Goal: Task Accomplishment & Management: Manage account settings

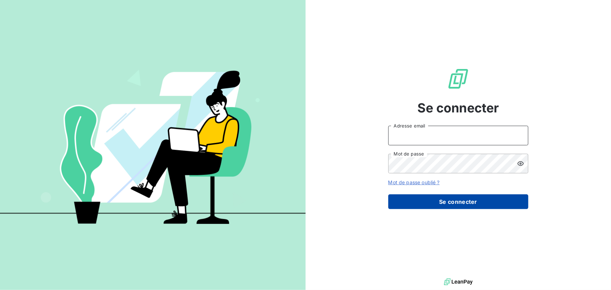
type input "[EMAIL_ADDRESS][DOMAIN_NAME]"
click at [426, 200] on button "Se connecter" at bounding box center [458, 201] width 140 height 15
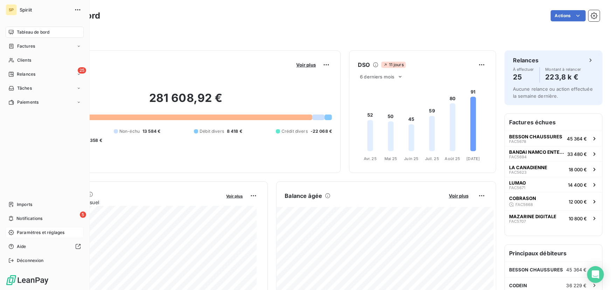
click at [20, 232] on span "Paramètres et réglages" at bounding box center [41, 232] width 48 height 6
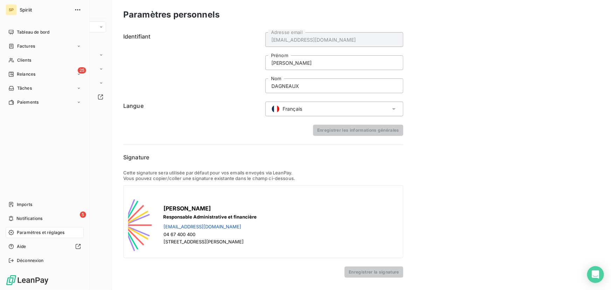
click at [11, 8] on div "SP" at bounding box center [11, 9] width 11 height 11
click at [78, 8] on icon "button" at bounding box center [77, 9] width 7 height 7
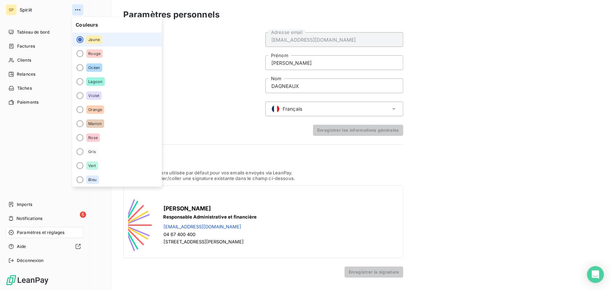
click at [78, 8] on icon "button" at bounding box center [77, 9] width 7 height 7
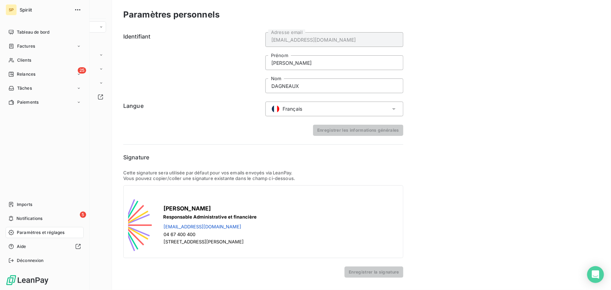
click at [22, 8] on span "Spiriit" at bounding box center [45, 10] width 50 height 6
click at [7, 9] on div "SP" at bounding box center [11, 9] width 11 height 11
click at [32, 35] on span "Tableau de bord" at bounding box center [33, 32] width 33 height 6
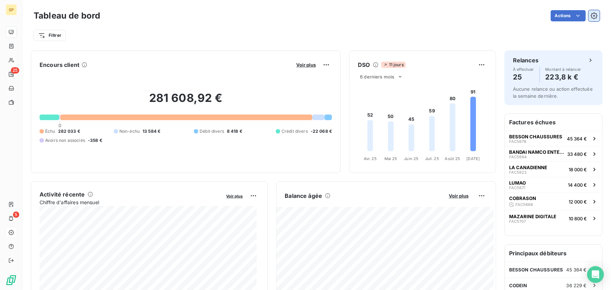
click at [591, 18] on icon "button" at bounding box center [594, 15] width 7 height 7
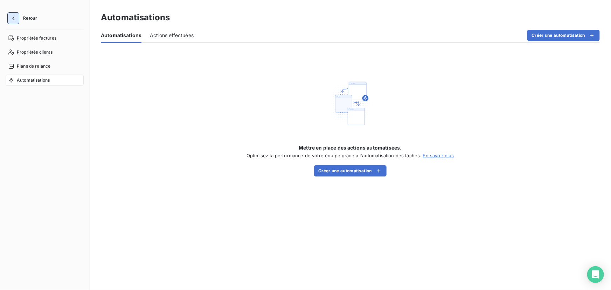
click at [14, 16] on icon "button" at bounding box center [13, 18] width 7 height 7
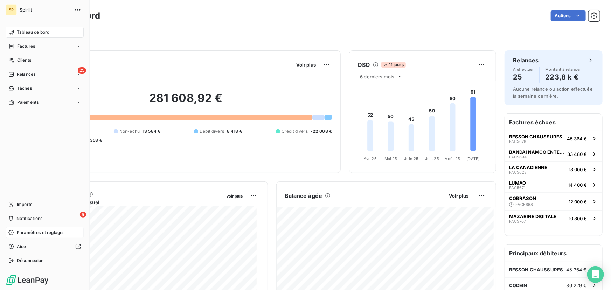
click at [41, 235] on span "Paramètres et réglages" at bounding box center [41, 232] width 48 height 6
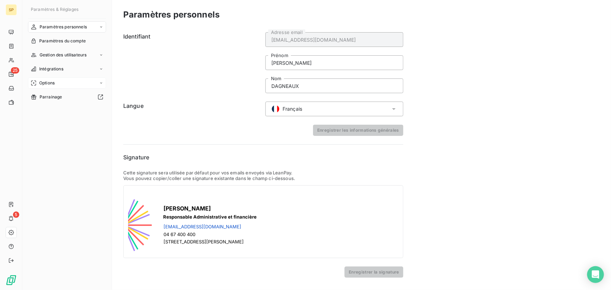
click at [92, 85] on div "Options" at bounding box center [67, 82] width 78 height 11
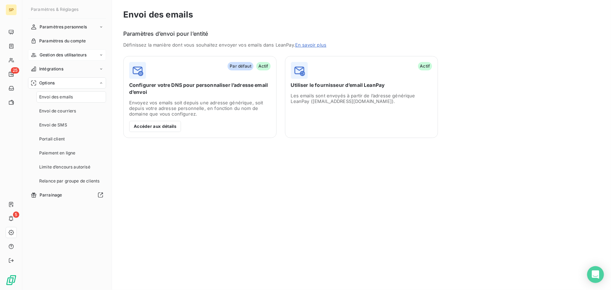
click at [90, 54] on div "Gestion des utilisateurs" at bounding box center [67, 54] width 78 height 11
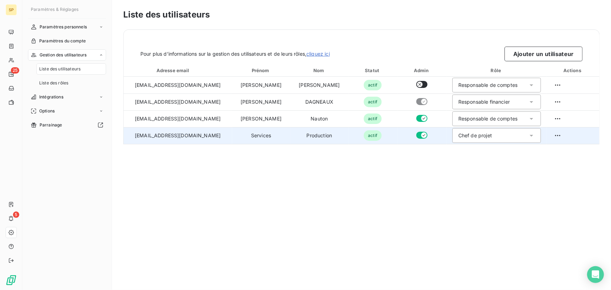
click at [489, 133] on div "Chef de projet" at bounding box center [496, 135] width 89 height 15
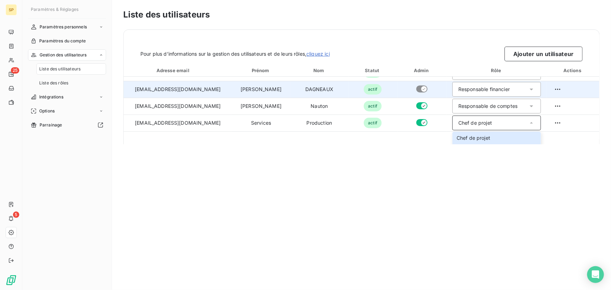
click at [480, 92] on div "Responsable financier" at bounding box center [483, 89] width 51 height 7
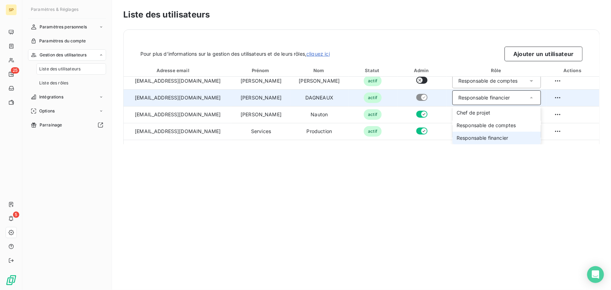
scroll to position [4, 0]
click at [487, 139] on span "Responsable financier" at bounding box center [481, 137] width 51 height 7
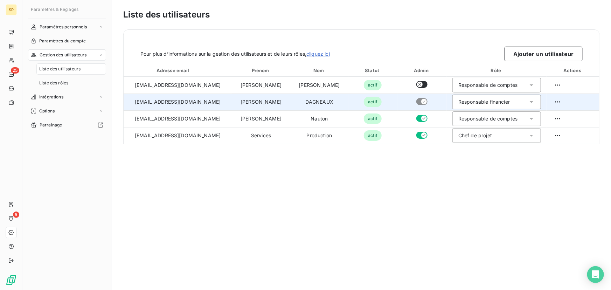
scroll to position [0, 0]
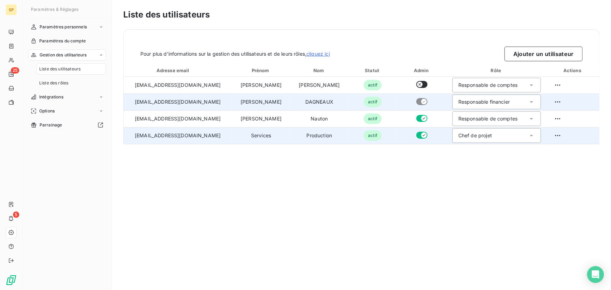
click at [491, 138] on div "Chef de projet" at bounding box center [496, 135] width 89 height 15
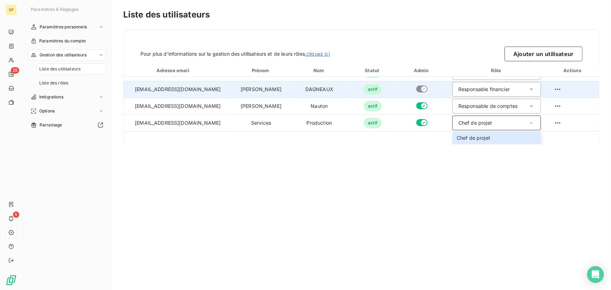
click at [484, 92] on div "Responsable financier" at bounding box center [483, 89] width 51 height 7
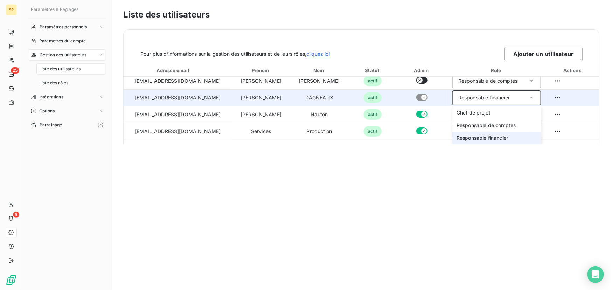
scroll to position [4, 0]
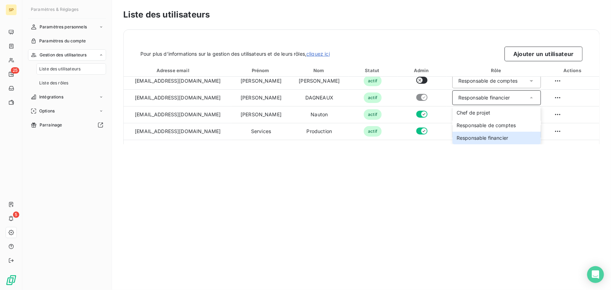
click at [468, 219] on div "Liste des utilisateurs Pour plus d’informations sur la gestion des utilisateurs…" at bounding box center [361, 145] width 499 height 290
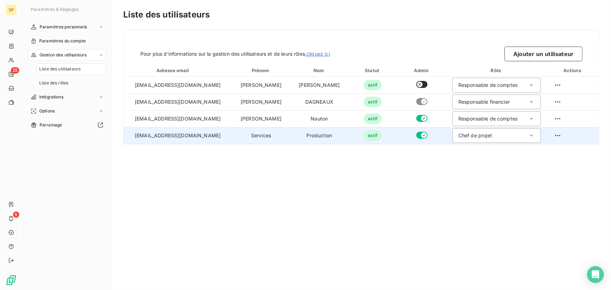
click at [530, 136] on icon at bounding box center [532, 136] width 4 height 2
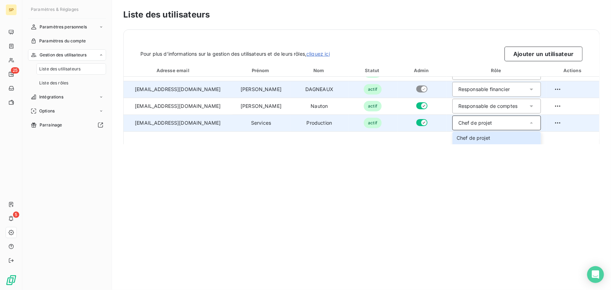
click at [506, 87] on div "Responsable financier" at bounding box center [496, 89] width 89 height 15
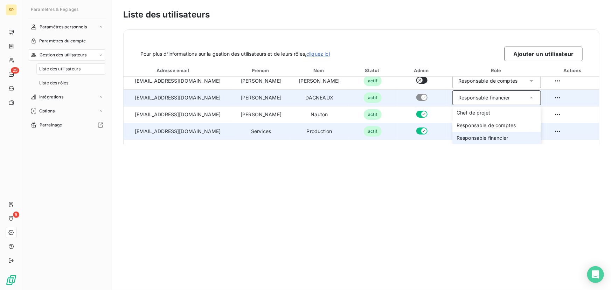
click at [475, 138] on span "Responsable financier" at bounding box center [481, 137] width 51 height 7
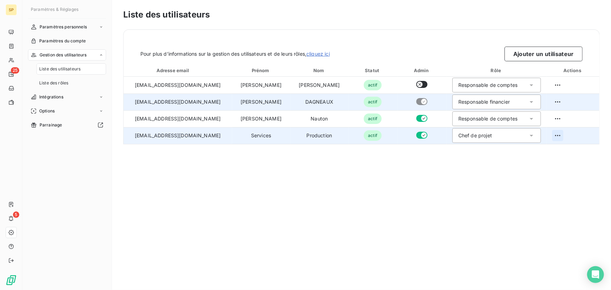
click at [553, 137] on html "SP 25 5 Paramètres & Réglages Paramètres personnels Paramètres du compte Gestio…" at bounding box center [305, 145] width 611 height 290
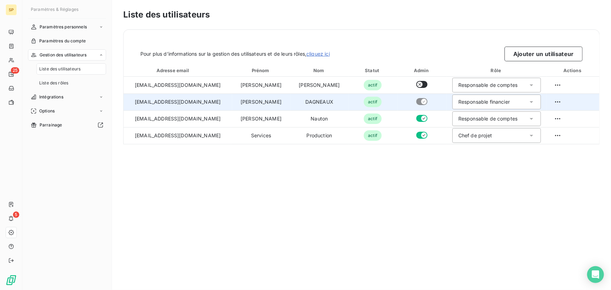
click at [438, 190] on html "SP 25 5 Paramètres & Réglages Paramètres personnels Paramètres du compte Gestio…" at bounding box center [305, 145] width 611 height 290
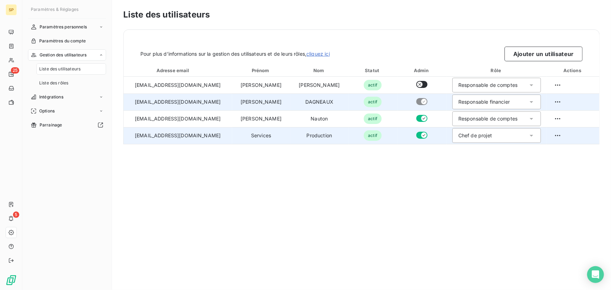
click at [565, 135] on html "SP 25 5 Paramètres & Réglages Paramètres personnels Paramètres du compte Gestio…" at bounding box center [305, 145] width 611 height 290
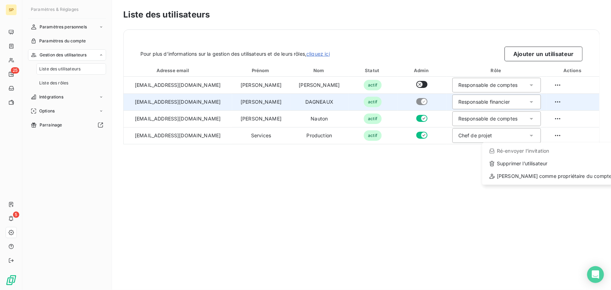
click at [371, 136] on html "SP 25 5 Paramètres & Réglages Paramètres personnels Paramètres du compte Gestio…" at bounding box center [305, 145] width 611 height 290
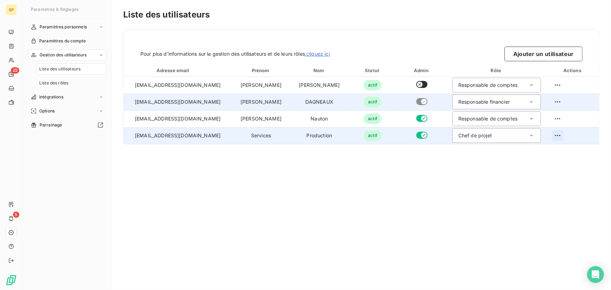
click at [554, 135] on html "SP 25 5 Paramètres & Réglages Paramètres personnels Paramètres du compte Gestio…" at bounding box center [305, 145] width 611 height 290
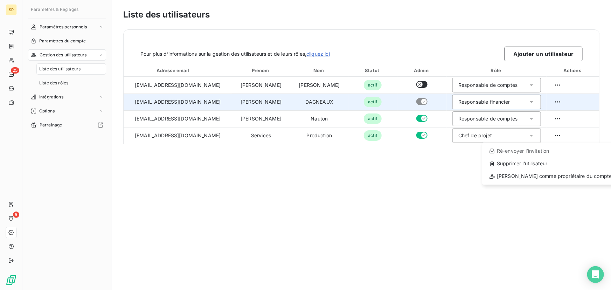
click at [524, 135] on html "SP 25 5 Paramètres & Réglages Paramètres personnels Paramètres du compte Gestio…" at bounding box center [305, 145] width 611 height 290
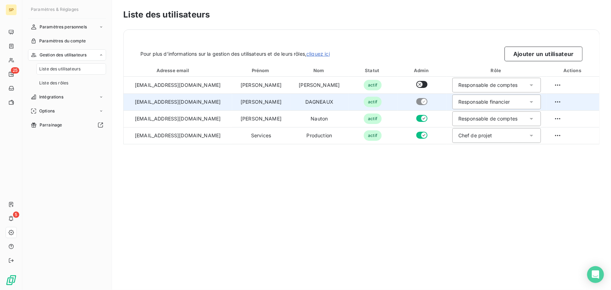
click at [528, 135] on icon at bounding box center [531, 135] width 7 height 7
click at [528, 139] on icon at bounding box center [531, 135] width 7 height 7
click at [485, 136] on div "Chef de projet" at bounding box center [496, 135] width 89 height 15
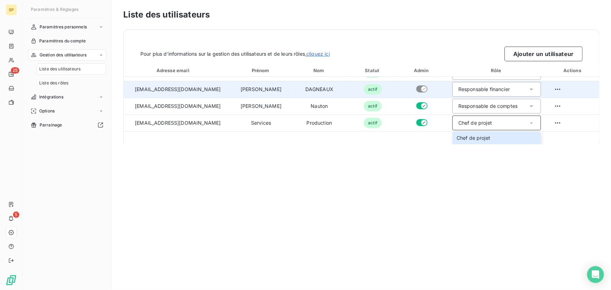
click at [329, 53] on link "cliquez ici" at bounding box center [317, 54] width 23 height 6
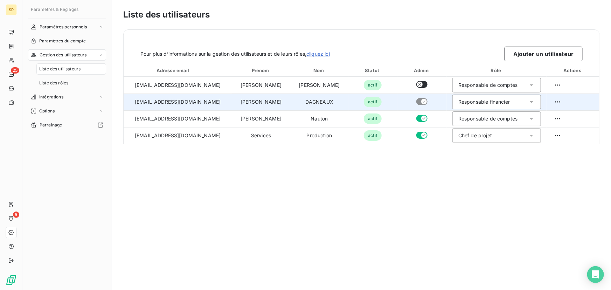
scroll to position [0, 0]
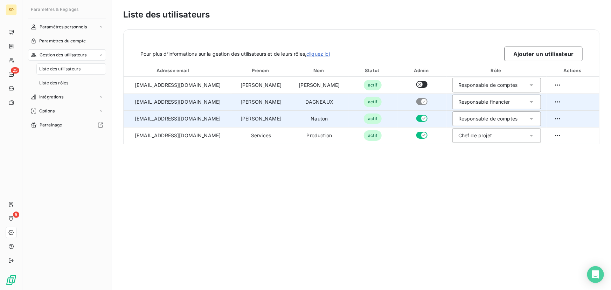
click at [416, 118] on button "button" at bounding box center [421, 118] width 11 height 7
click at [492, 103] on div "Responsable financier" at bounding box center [483, 101] width 51 height 7
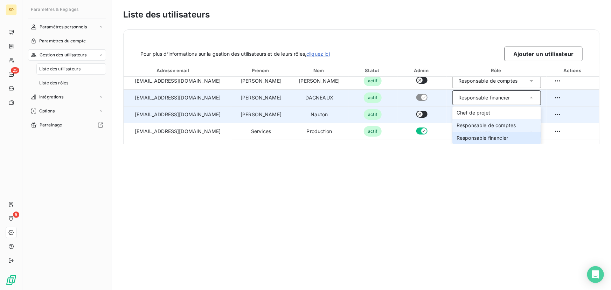
click at [478, 123] on span "Responsable de comptes" at bounding box center [485, 125] width 59 height 7
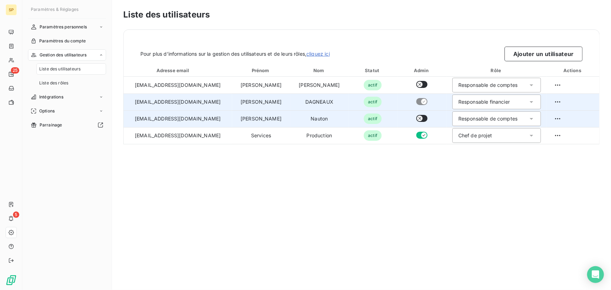
scroll to position [0, 0]
click at [472, 118] on div "Responsable de comptes" at bounding box center [487, 118] width 59 height 7
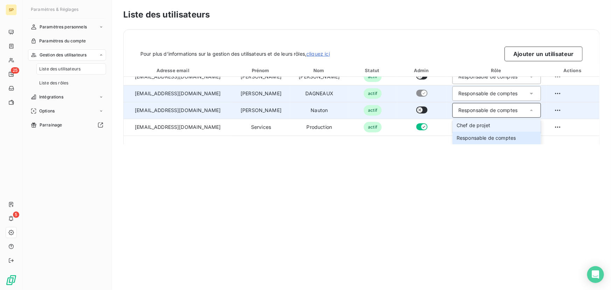
click at [467, 125] on span "Chef de projet" at bounding box center [473, 125] width 34 height 7
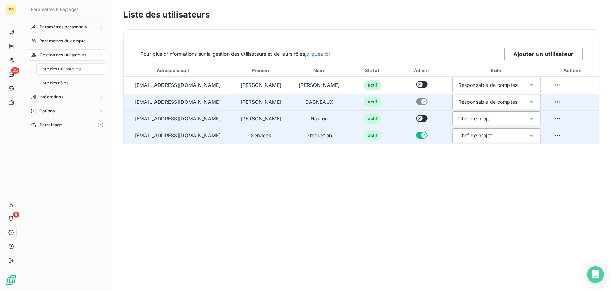
click at [467, 132] on div "Chef de projet" at bounding box center [475, 135] width 34 height 7
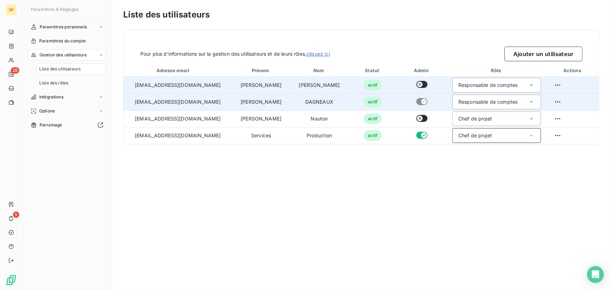
click at [468, 87] on div "Responsable de comptes" at bounding box center [487, 85] width 59 height 7
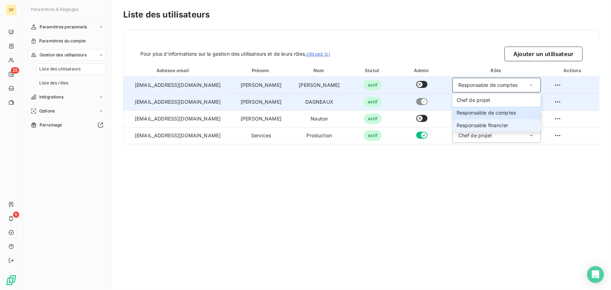
click at [475, 124] on span "Responsable financier" at bounding box center [481, 125] width 51 height 7
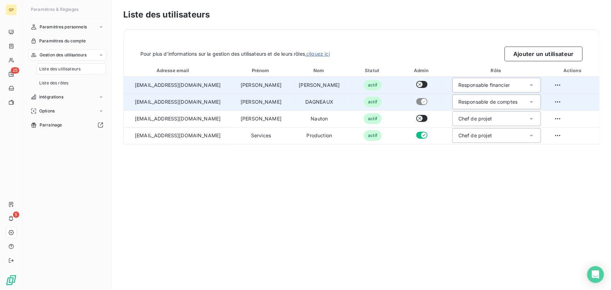
click at [473, 85] on div "Responsable financier" at bounding box center [483, 85] width 51 height 7
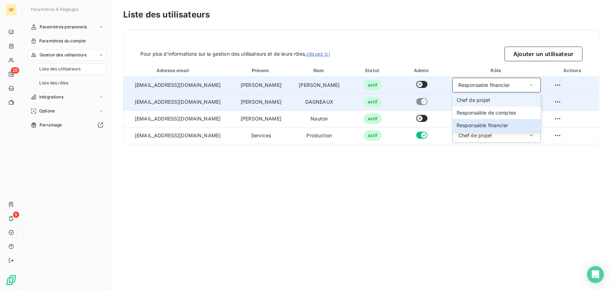
click at [471, 99] on span "Chef de projet" at bounding box center [473, 100] width 34 height 7
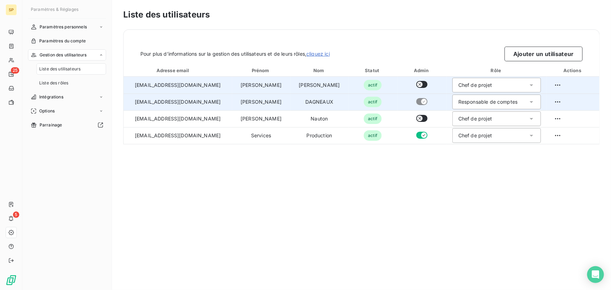
click at [473, 85] on div "Chef de projet" at bounding box center [475, 85] width 34 height 7
click at [473, 102] on li "Chef de projet" at bounding box center [496, 100] width 89 height 13
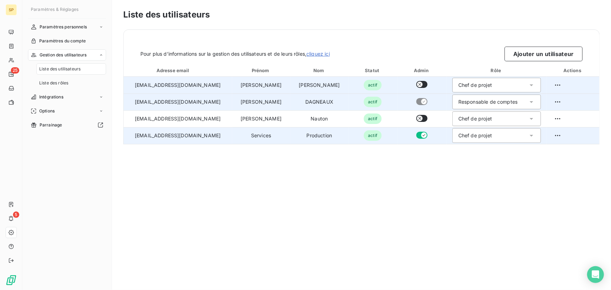
click at [468, 137] on div "Chef de projet" at bounding box center [475, 135] width 34 height 7
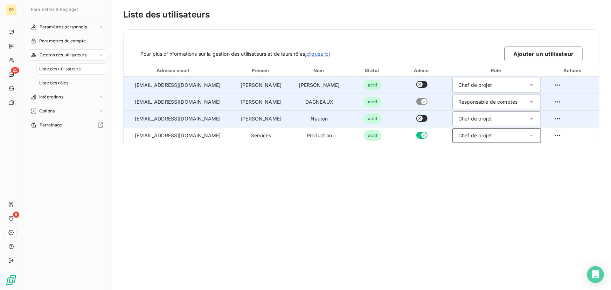
scroll to position [38, 0]
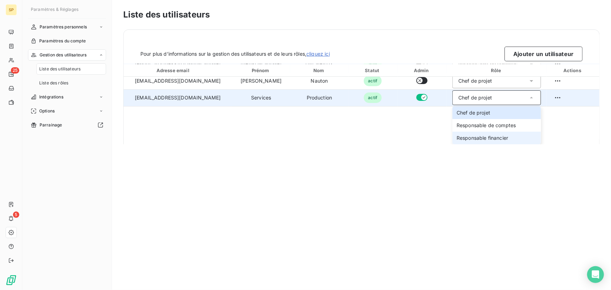
click at [469, 133] on li "Responsable financier" at bounding box center [496, 138] width 89 height 13
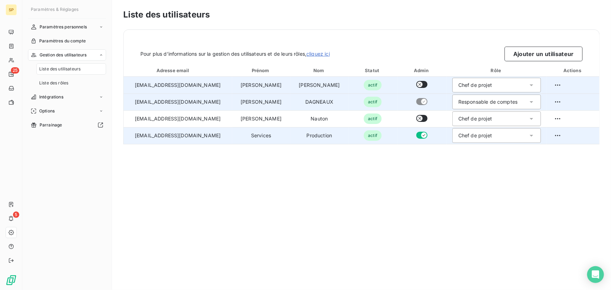
scroll to position [0, 0]
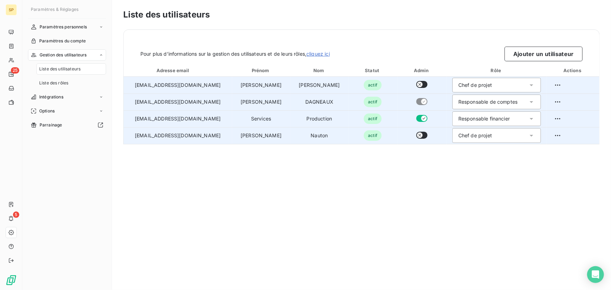
click at [458, 120] on div "Responsable financier" at bounding box center [483, 118] width 51 height 7
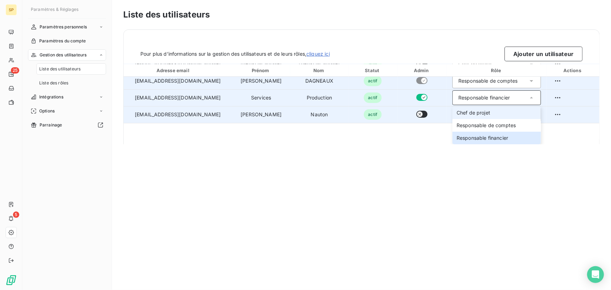
click at [456, 112] on span "Chef de projet" at bounding box center [473, 112] width 34 height 7
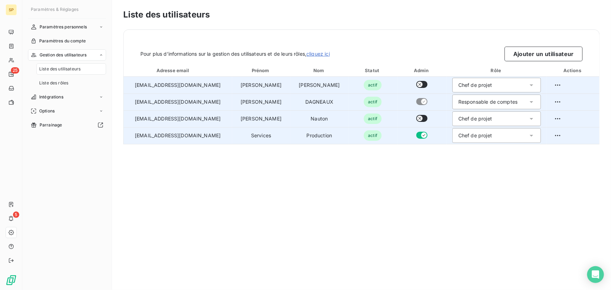
click at [458, 135] on div "Chef de projet" at bounding box center [475, 135] width 34 height 7
click at [528, 138] on icon at bounding box center [531, 135] width 7 height 7
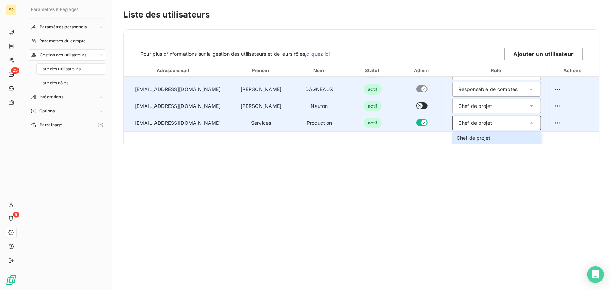
click at [530, 123] on icon at bounding box center [531, 122] width 3 height 1
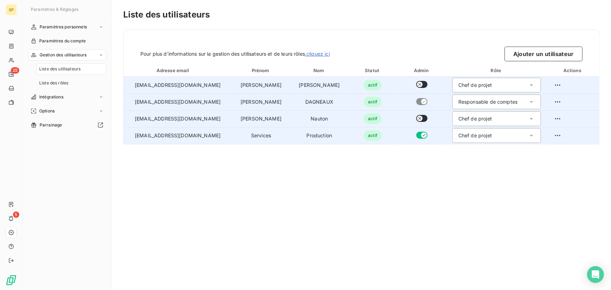
click at [496, 133] on div "Chef de projet" at bounding box center [496, 135] width 89 height 15
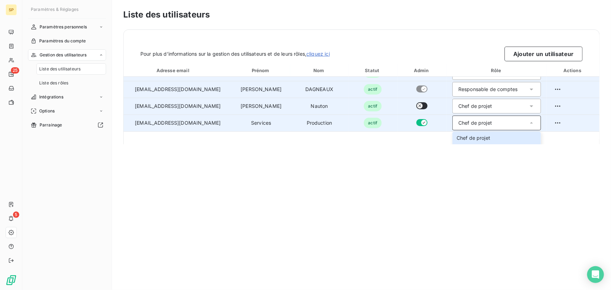
click at [473, 126] on div "Chef de projet" at bounding box center [496, 123] width 89 height 15
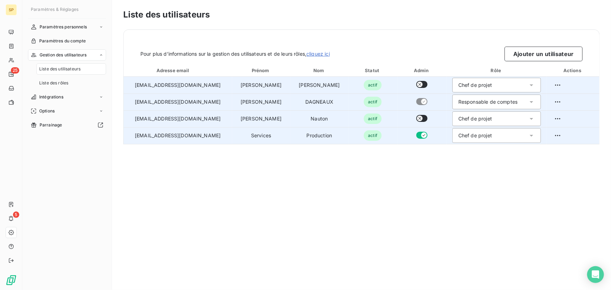
scroll to position [0, 0]
click at [416, 135] on button "button" at bounding box center [421, 135] width 11 height 7
click at [462, 134] on div "Chef de projet" at bounding box center [475, 135] width 34 height 7
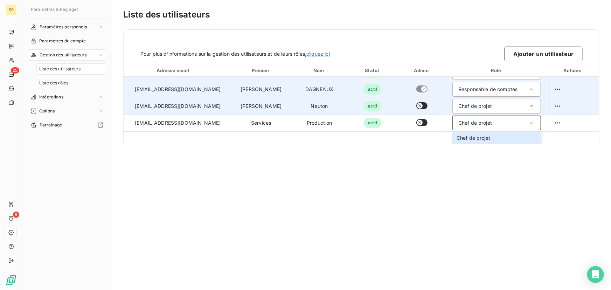
click at [416, 120] on button "button" at bounding box center [421, 122] width 11 height 7
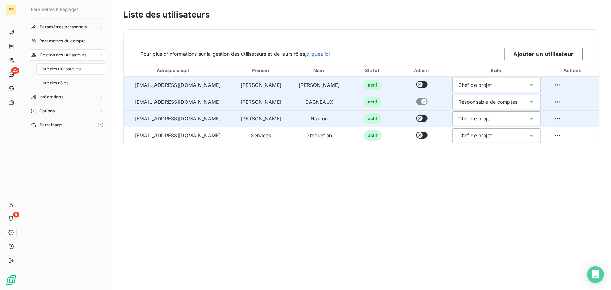
scroll to position [0, 0]
click at [468, 103] on div "Responsable de comptes" at bounding box center [487, 101] width 59 height 7
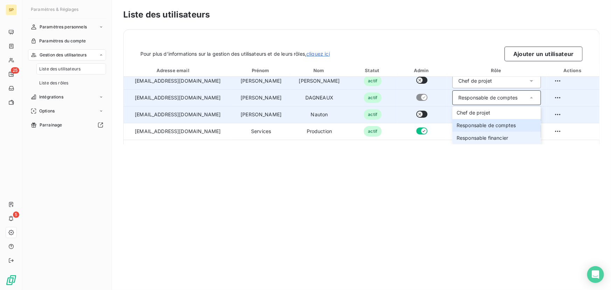
click at [468, 139] on span "Responsable financier" at bounding box center [481, 137] width 51 height 7
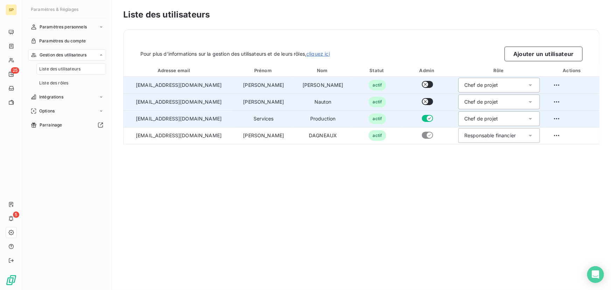
click at [469, 101] on div "Chef de projet" at bounding box center [481, 101] width 34 height 7
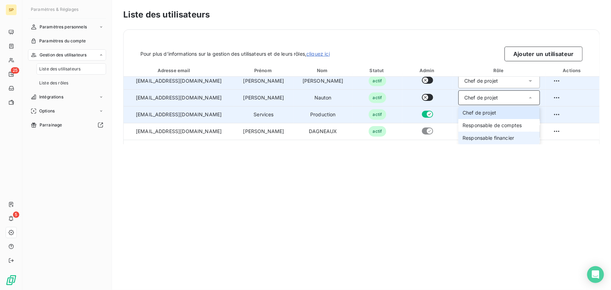
click at [469, 139] on span "Responsable financier" at bounding box center [487, 137] width 51 height 7
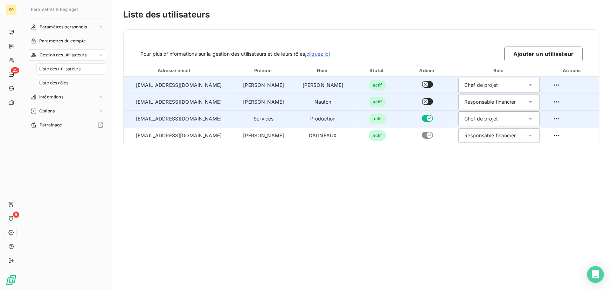
click at [464, 116] on div "Chef de projet" at bounding box center [481, 118] width 34 height 7
click at [464, 119] on div "Chef de projet" at bounding box center [481, 118] width 34 height 7
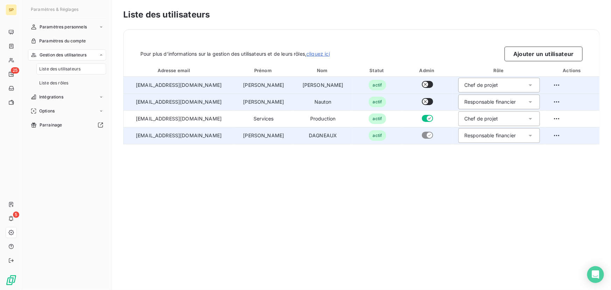
click at [464, 133] on div "Responsable financier" at bounding box center [489, 135] width 51 height 7
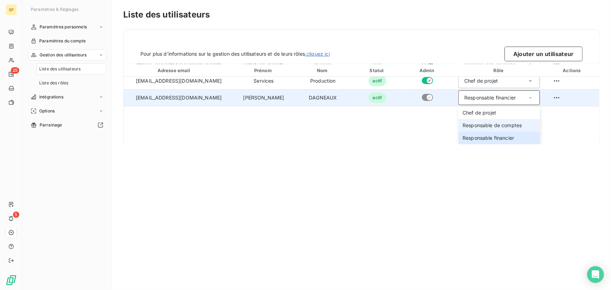
click at [462, 128] on span "Responsable de comptes" at bounding box center [491, 125] width 59 height 7
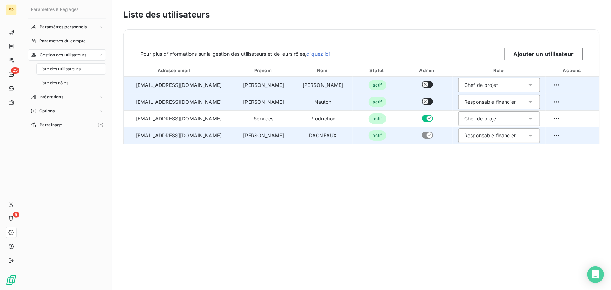
scroll to position [0, 0]
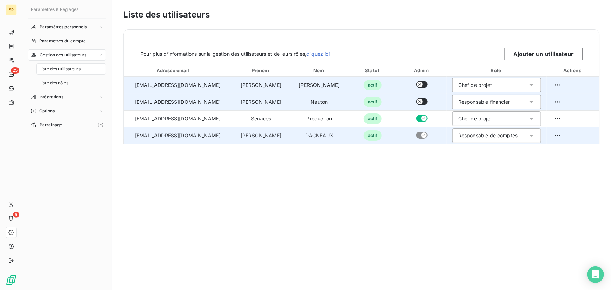
click at [416, 100] on button "button" at bounding box center [421, 101] width 11 height 7
click at [416, 119] on button "button" at bounding box center [421, 118] width 11 height 7
click at [416, 135] on button "button" at bounding box center [421, 135] width 11 height 7
click at [462, 135] on div "Chef de projet" at bounding box center [475, 135] width 34 height 7
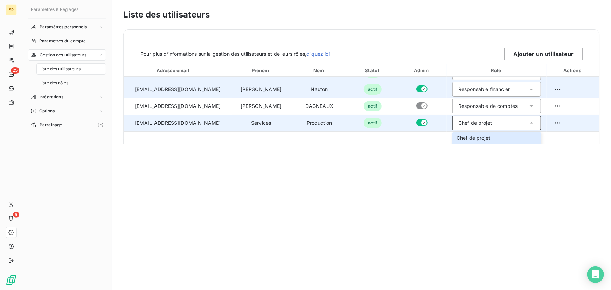
click at [467, 125] on div "Chef de projet" at bounding box center [475, 122] width 34 height 7
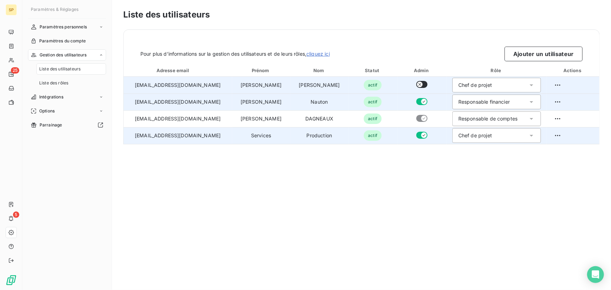
scroll to position [0, 0]
click at [466, 135] on div "Chef de projet" at bounding box center [475, 135] width 34 height 7
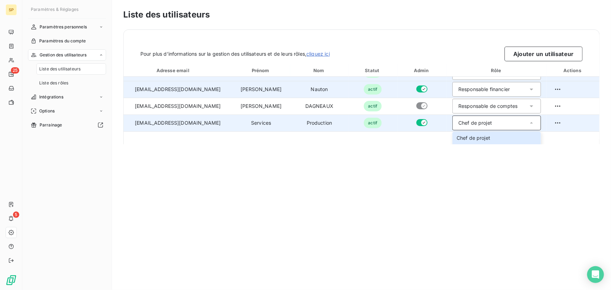
click at [464, 120] on div "Chef de projet" at bounding box center [475, 122] width 34 height 7
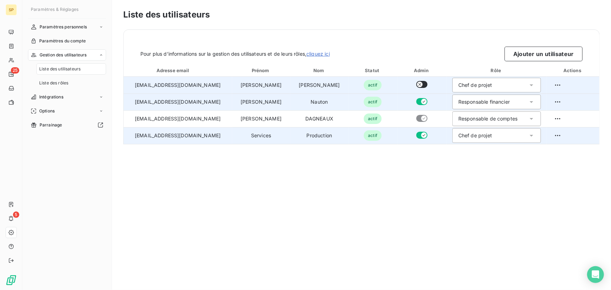
scroll to position [0, 0]
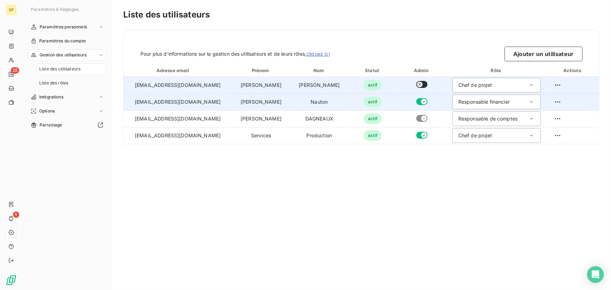
click at [416, 134] on button "button" at bounding box center [421, 135] width 11 height 7
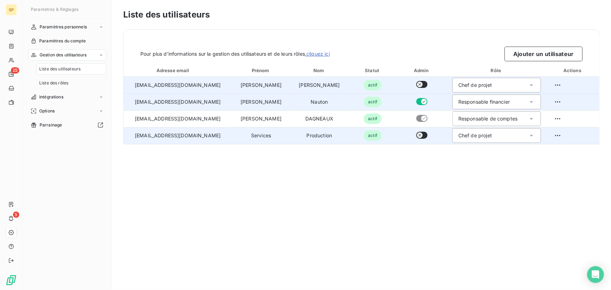
click at [458, 134] on div "Chef de projet" at bounding box center [475, 135] width 34 height 7
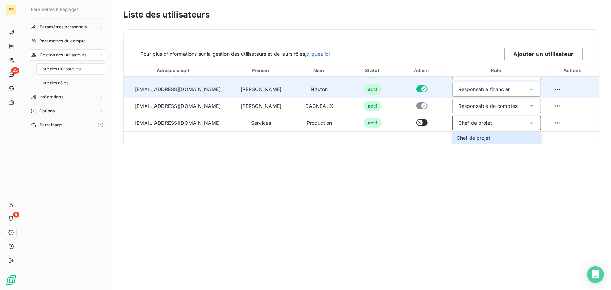
click at [416, 120] on button "button" at bounding box center [421, 122] width 11 height 7
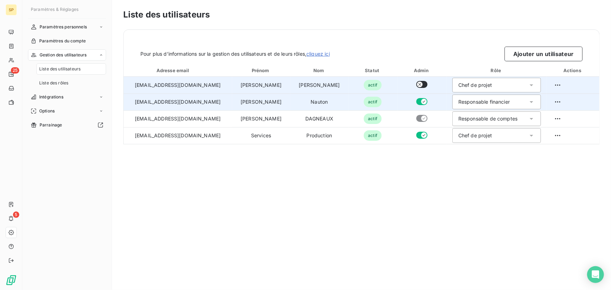
scroll to position [0, 0]
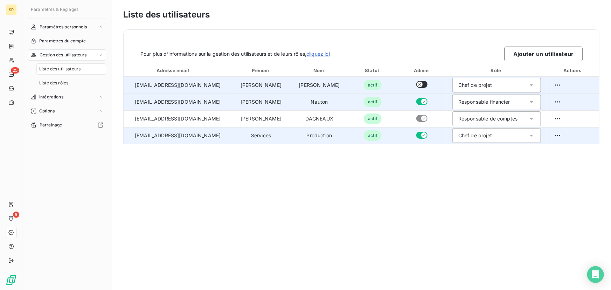
click at [479, 137] on div "Chef de projet" at bounding box center [496, 135] width 89 height 15
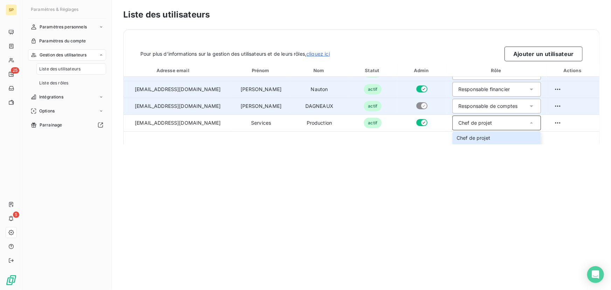
click at [483, 106] on div "Responsable de comptes" at bounding box center [487, 106] width 59 height 7
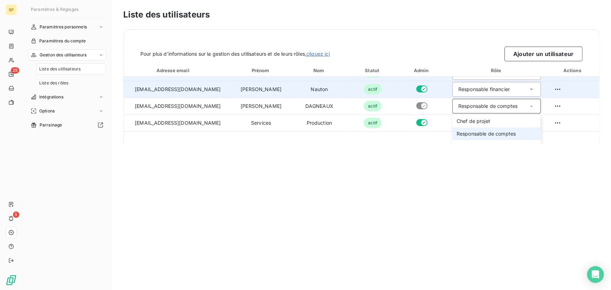
click at [484, 92] on div "Responsable financier" at bounding box center [496, 89] width 89 height 15
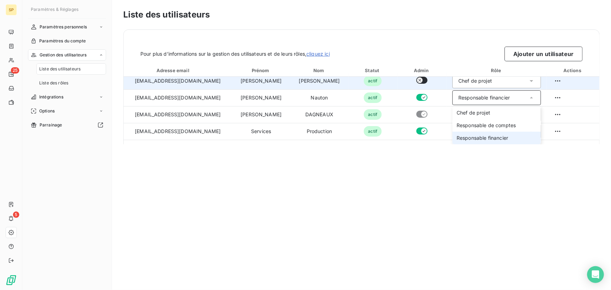
click at [484, 86] on div "Chef de projet" at bounding box center [496, 81] width 89 height 15
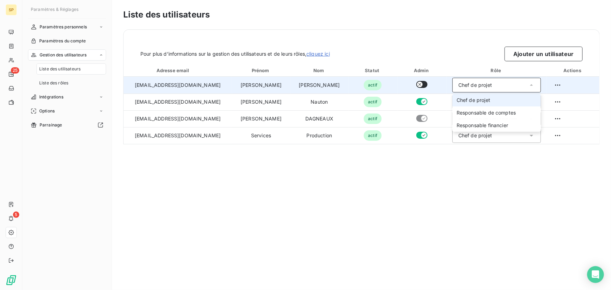
scroll to position [0, 0]
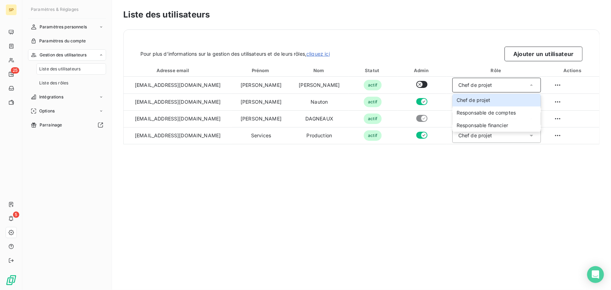
click at [463, 194] on div "Liste des utilisateurs Pour plus d’informations sur la gestion des utilisateurs…" at bounding box center [361, 145] width 499 height 290
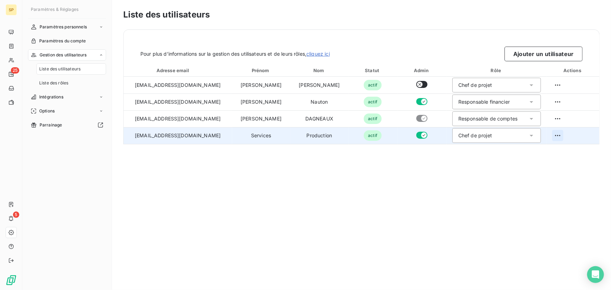
click at [551, 135] on html "SP 25 5 Paramètres & Réglages Paramètres personnels Paramètres du compte Gestio…" at bounding box center [305, 145] width 611 height 290
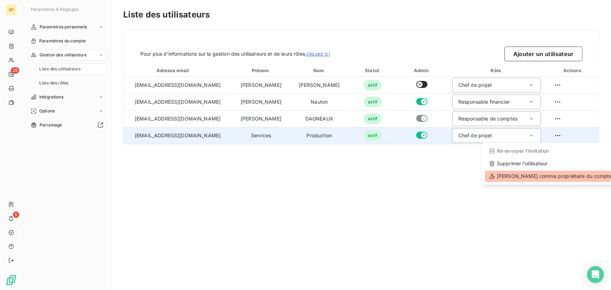
click at [528, 176] on div "[PERSON_NAME] comme propriétaire du compte" at bounding box center [550, 175] width 131 height 11
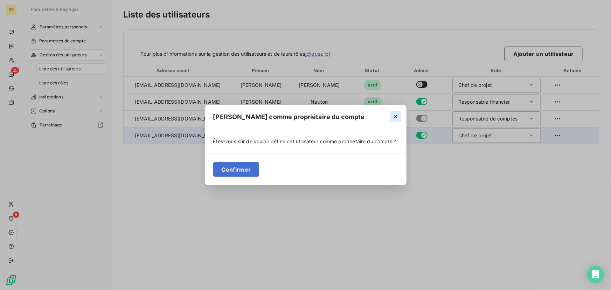
click at [394, 113] on icon "button" at bounding box center [395, 116] width 7 height 7
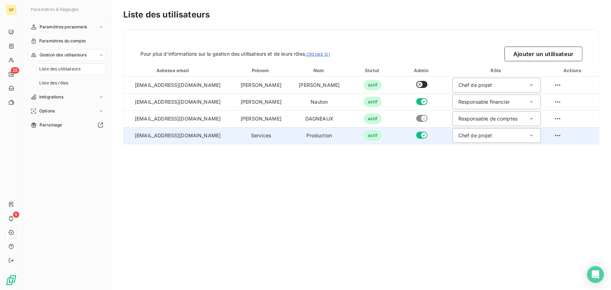
click at [511, 175] on div "Liste des utilisateurs Pour plus d’informations sur la gestion des utilisateurs…" at bounding box center [361, 145] width 499 height 290
